Goal: Find contact information: Find contact information

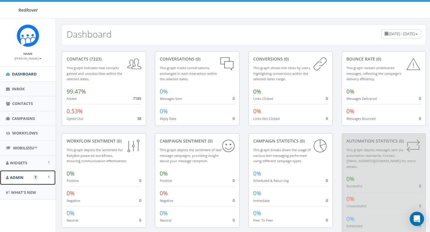
click at [24, 180] on link "Admin" at bounding box center [28, 178] width 56 height 15
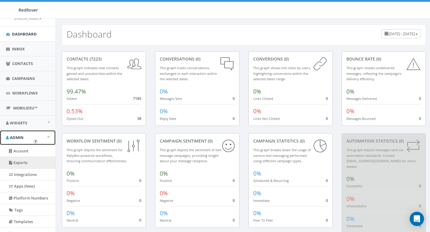
scroll to position [41, 0]
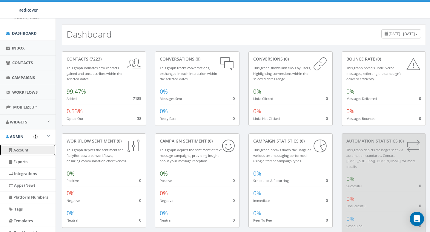
click at [24, 154] on link "Account" at bounding box center [28, 151] width 56 height 12
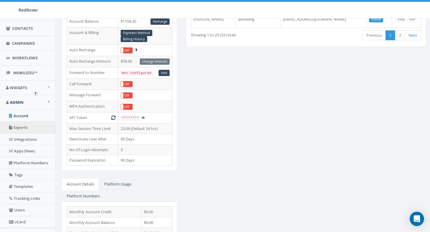
scroll to position [91, 0]
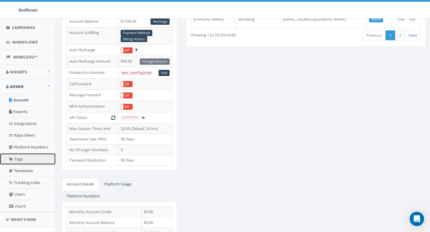
click at [22, 160] on link "Tags" at bounding box center [28, 160] width 56 height 12
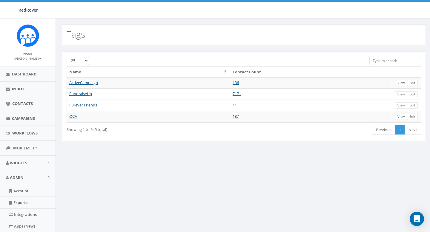
click at [87, 59] on select "25 50 100" at bounding box center [78, 60] width 22 height 9
click at [22, 101] on span "Contacts" at bounding box center [22, 103] width 21 height 5
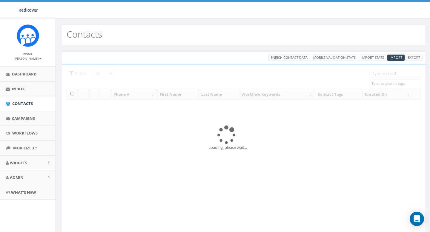
select select
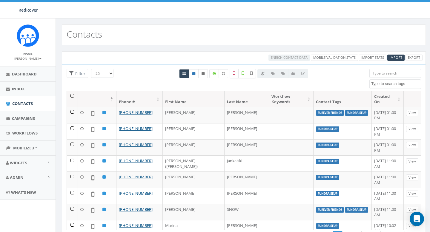
click at [273, 74] on div at bounding box center [282, 73] width 51 height 9
click at [314, 97] on th "Contact Tags" at bounding box center [343, 99] width 58 height 16
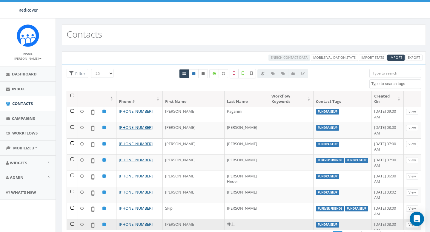
scroll to position [187, 0]
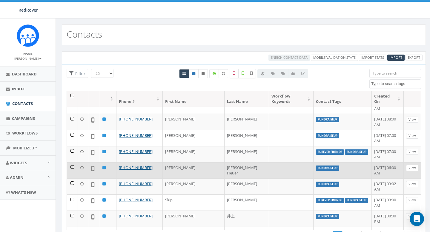
click at [225, 162] on td "[PERSON_NAME] Heuer" at bounding box center [247, 170] width 45 height 16
click at [151, 162] on td "[PHONE_NUMBER]" at bounding box center [139, 170] width 46 height 16
click at [141, 165] on link "[PHONE_NUMBER]" at bounding box center [136, 167] width 34 height 5
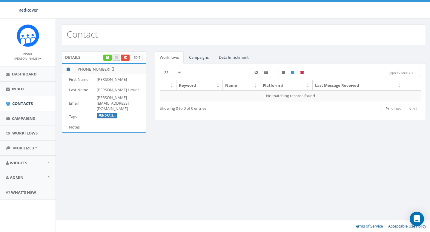
click at [113, 118] on p "Fundrais..." at bounding box center [121, 116] width 49 height 6
click at [25, 193] on span "What's New" at bounding box center [23, 192] width 25 height 5
